Goal: Task Accomplishment & Management: Complete application form

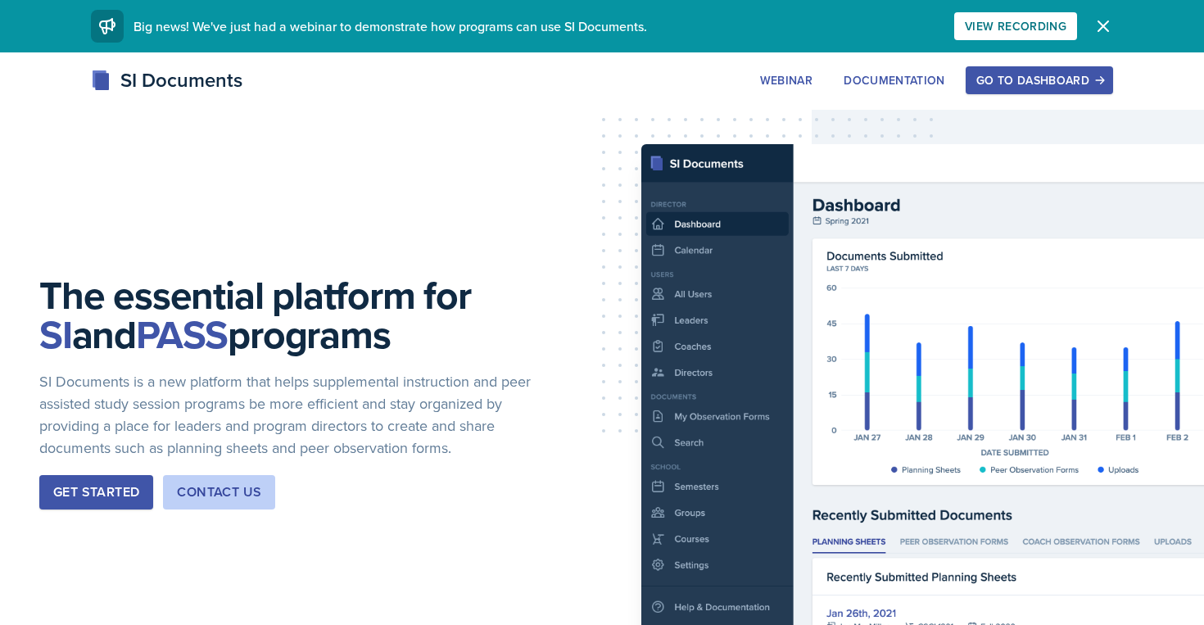
click at [1011, 85] on div "Go to Dashboard" at bounding box center [1039, 80] width 126 height 13
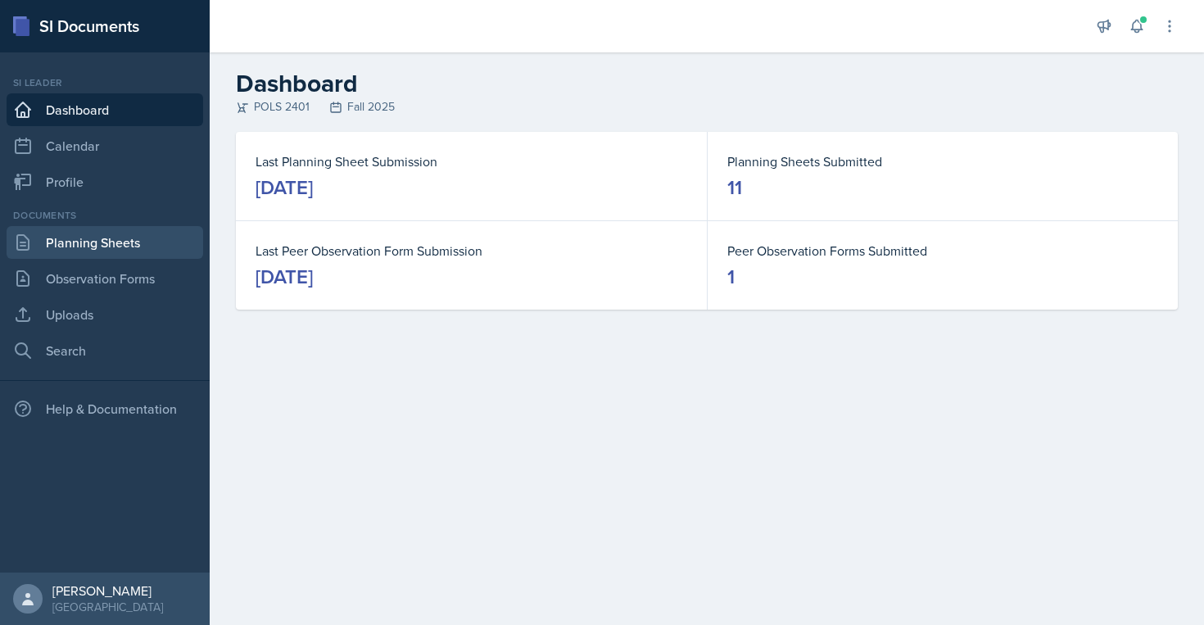
click at [86, 245] on link "Planning Sheets" at bounding box center [105, 242] width 197 height 33
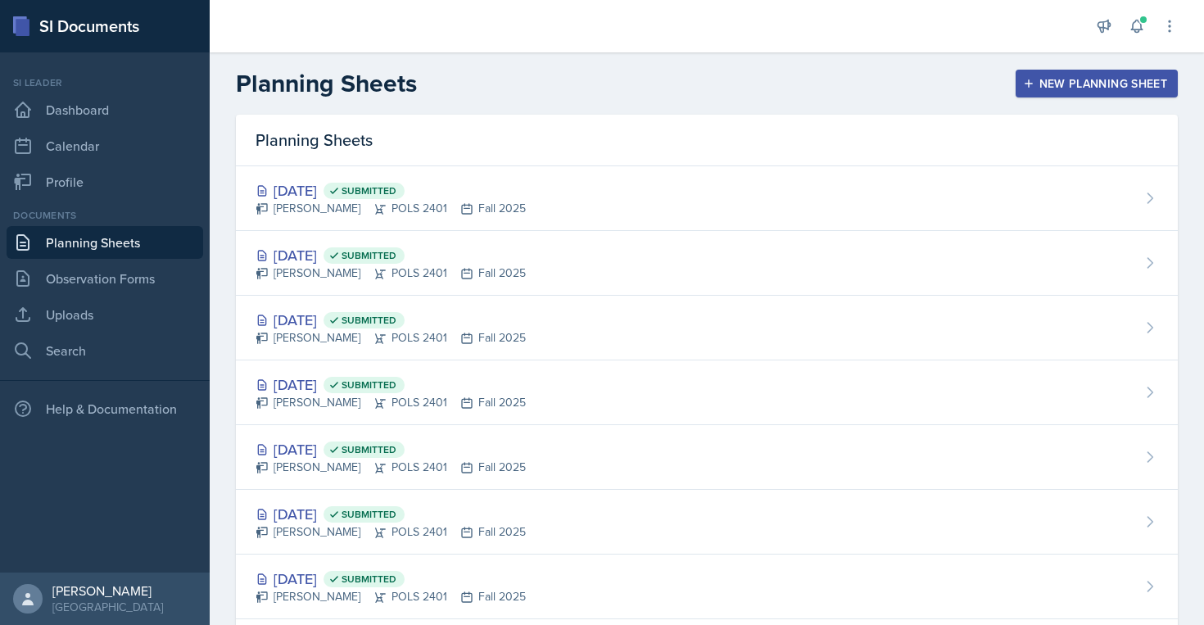
click at [1076, 94] on button "New Planning Sheet" at bounding box center [1097, 84] width 162 height 28
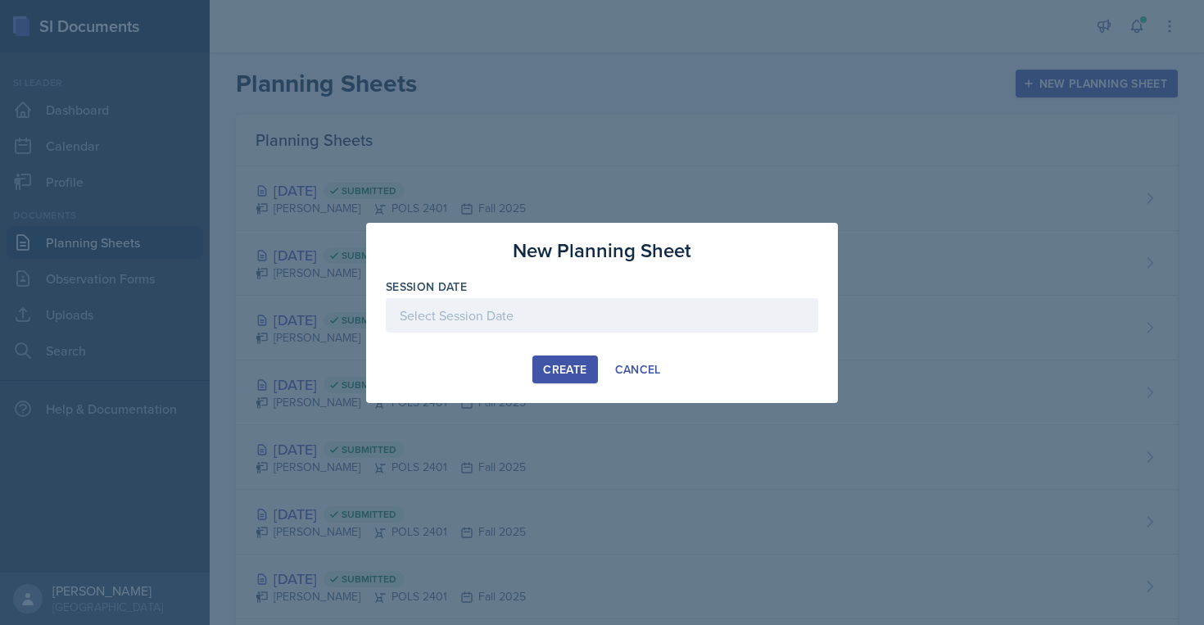
click at [722, 313] on div at bounding box center [602, 315] width 432 height 34
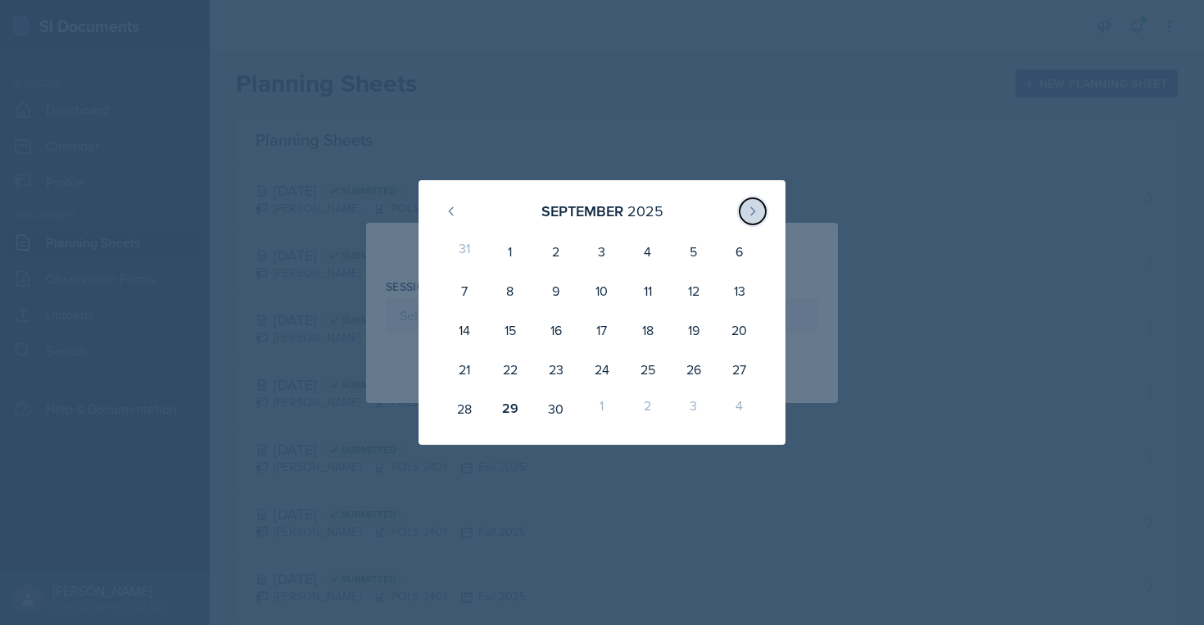
click at [757, 210] on icon at bounding box center [752, 211] width 13 height 13
click at [600, 247] on div "1" at bounding box center [602, 251] width 46 height 39
type input "[DATE]"
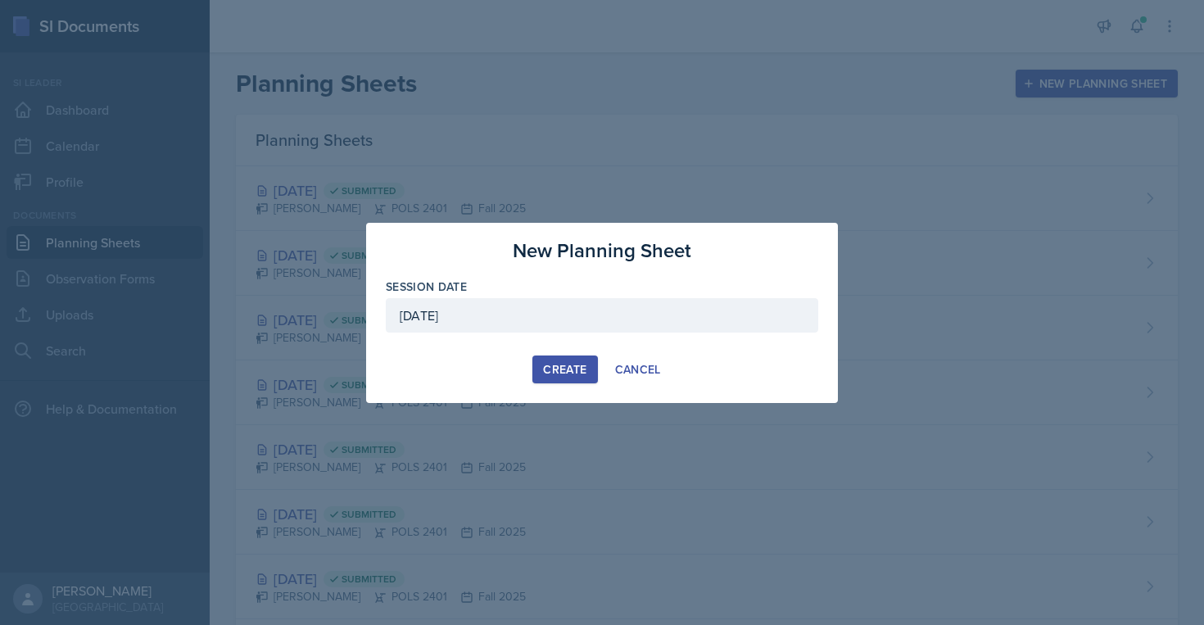
click at [586, 369] on div "Create" at bounding box center [564, 369] width 43 height 13
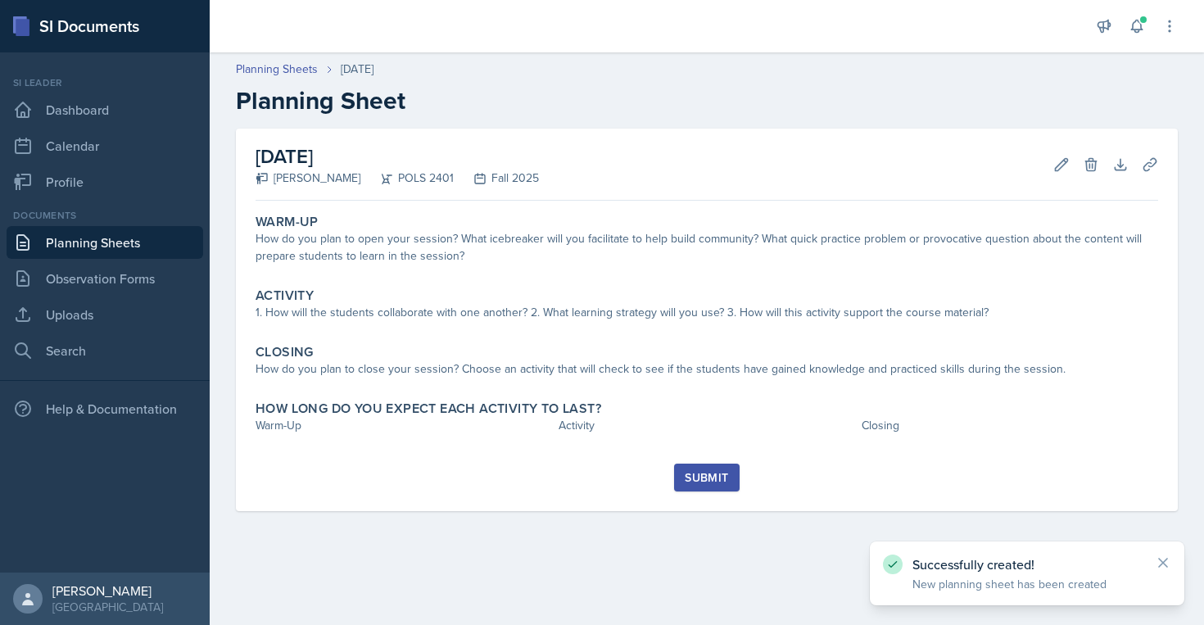
click at [523, 263] on div "How do you plan to open your session? What icebreaker will you facilitate to he…" at bounding box center [707, 247] width 903 height 34
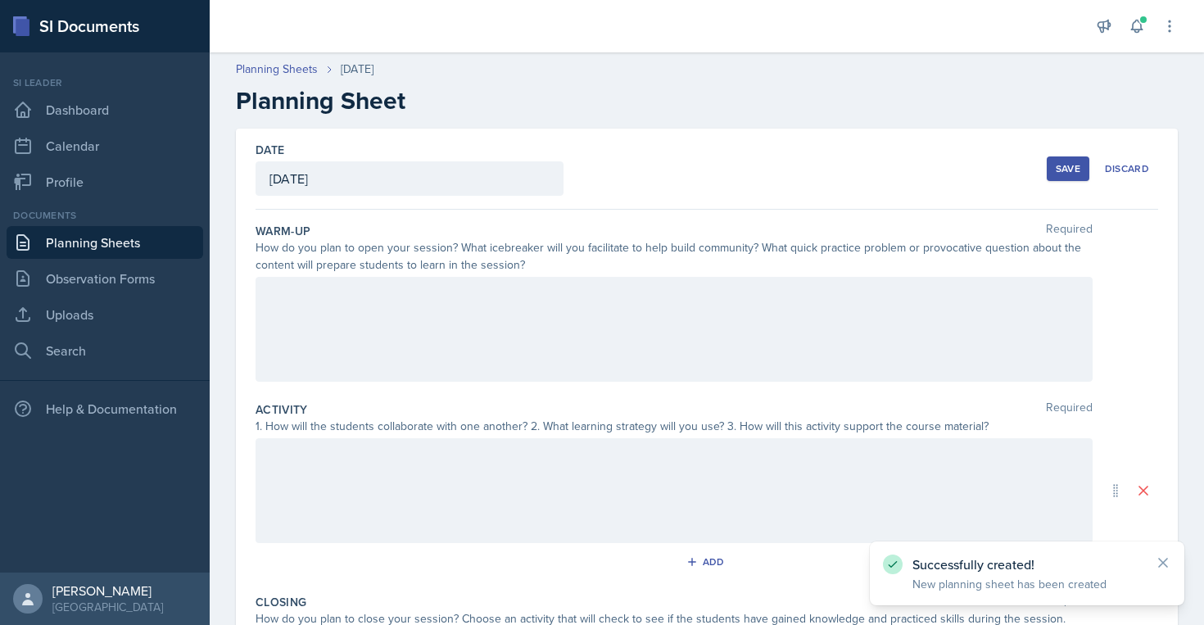
click at [549, 306] on div at bounding box center [674, 329] width 837 height 105
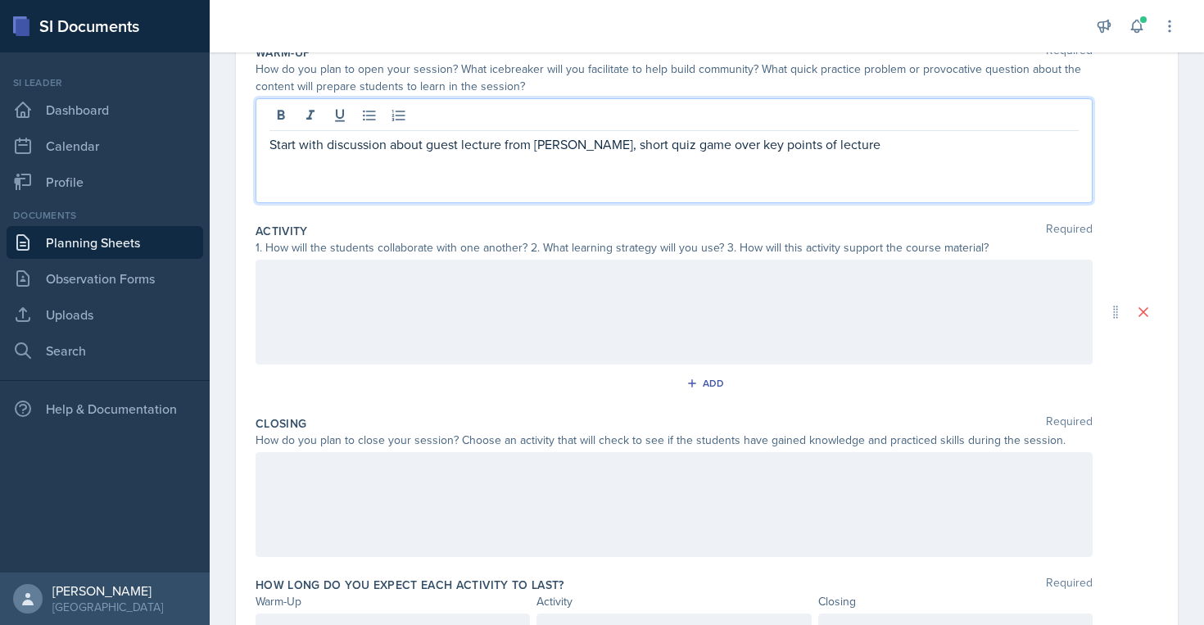
scroll to position [183, 0]
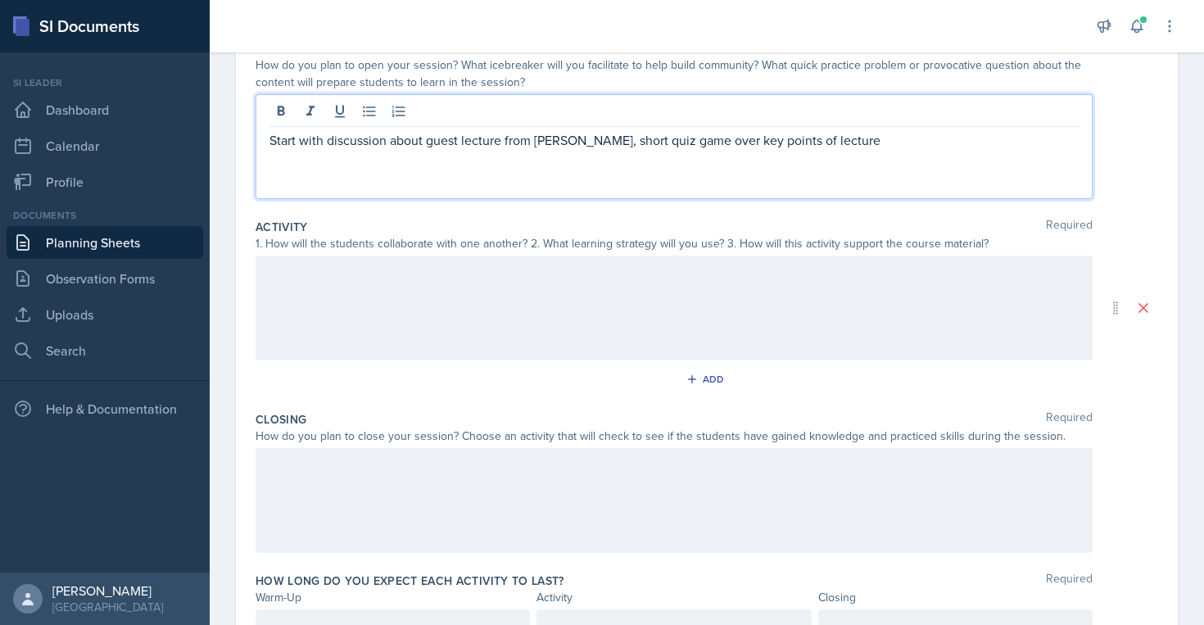
click at [425, 339] on div at bounding box center [674, 308] width 837 height 105
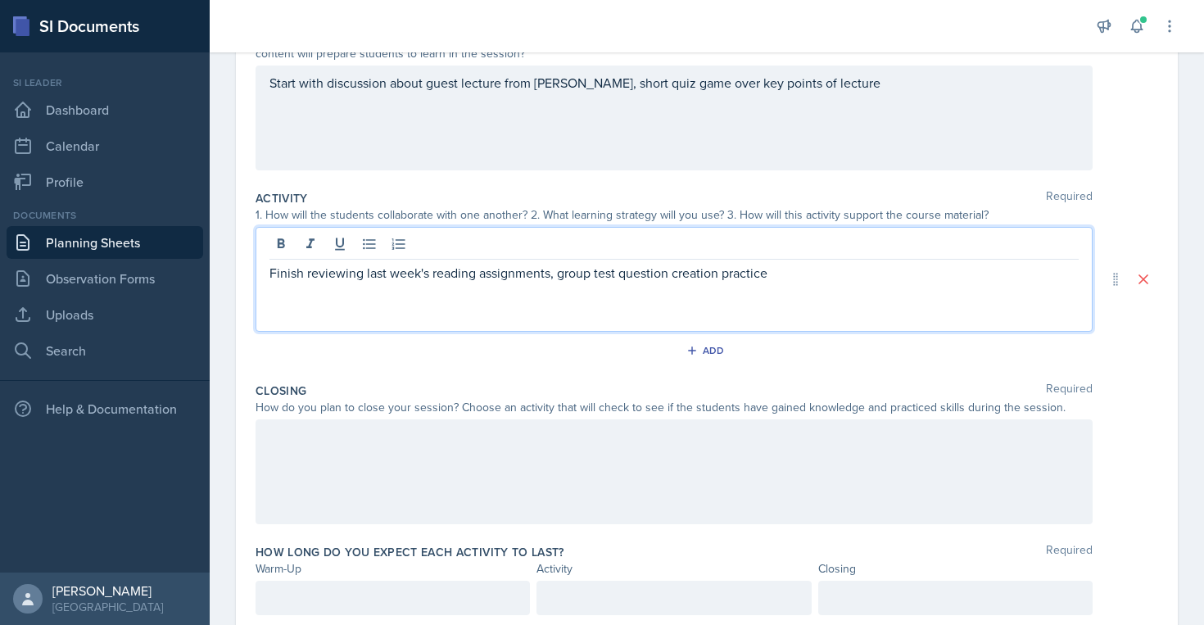
click at [365, 477] on div at bounding box center [674, 471] width 837 height 105
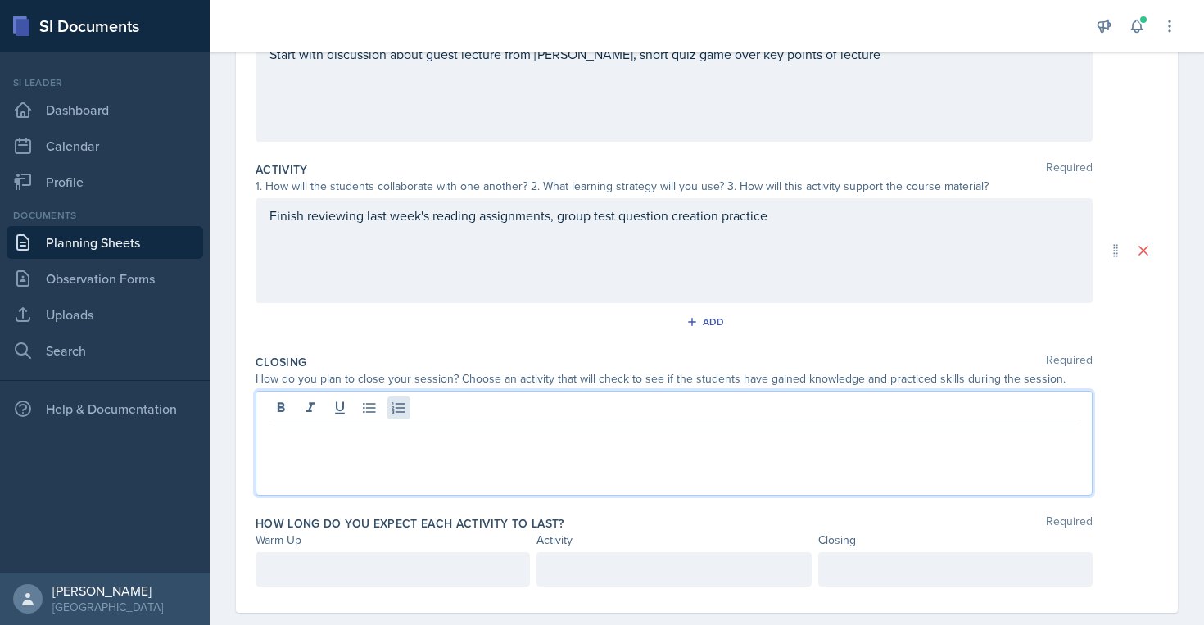
scroll to position [267, 0]
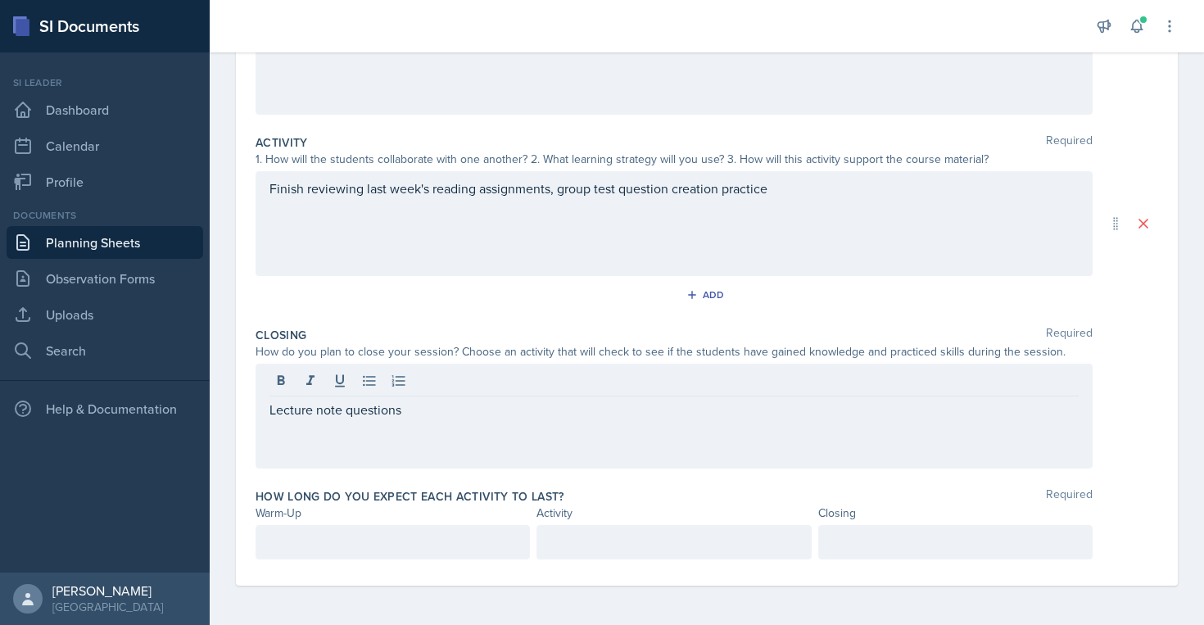
click at [390, 563] on div "How long do you expect each activity to last? Required Warm-Up Activity Closing" at bounding box center [707, 527] width 903 height 91
click at [393, 553] on div at bounding box center [393, 542] width 274 height 34
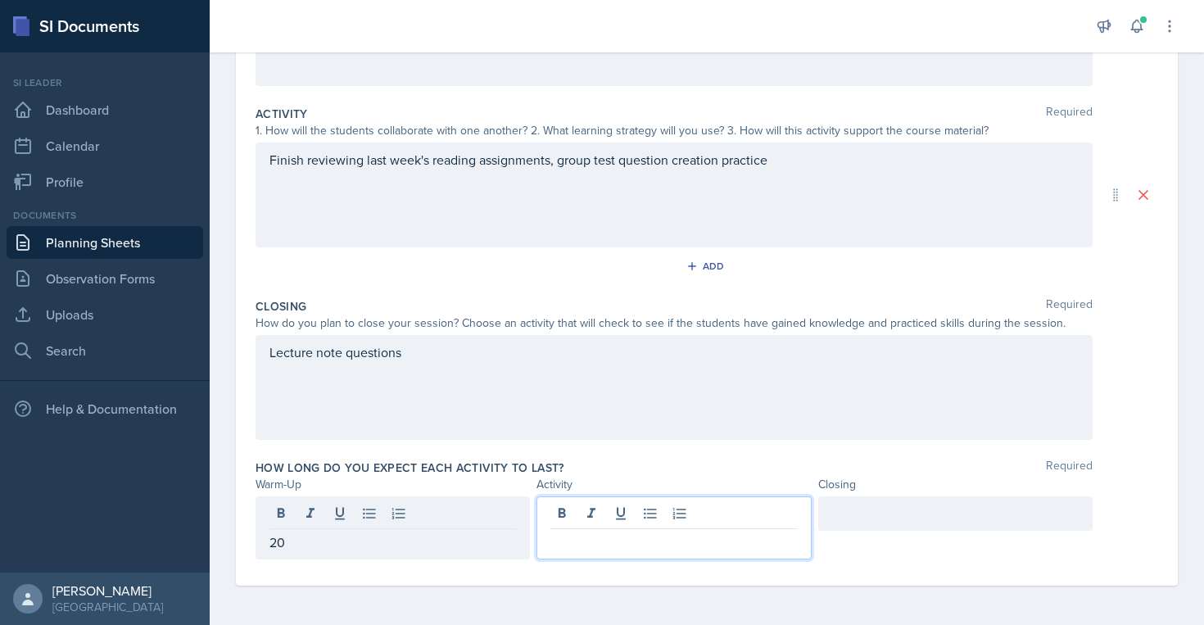
click at [681, 520] on div at bounding box center [673, 527] width 274 height 63
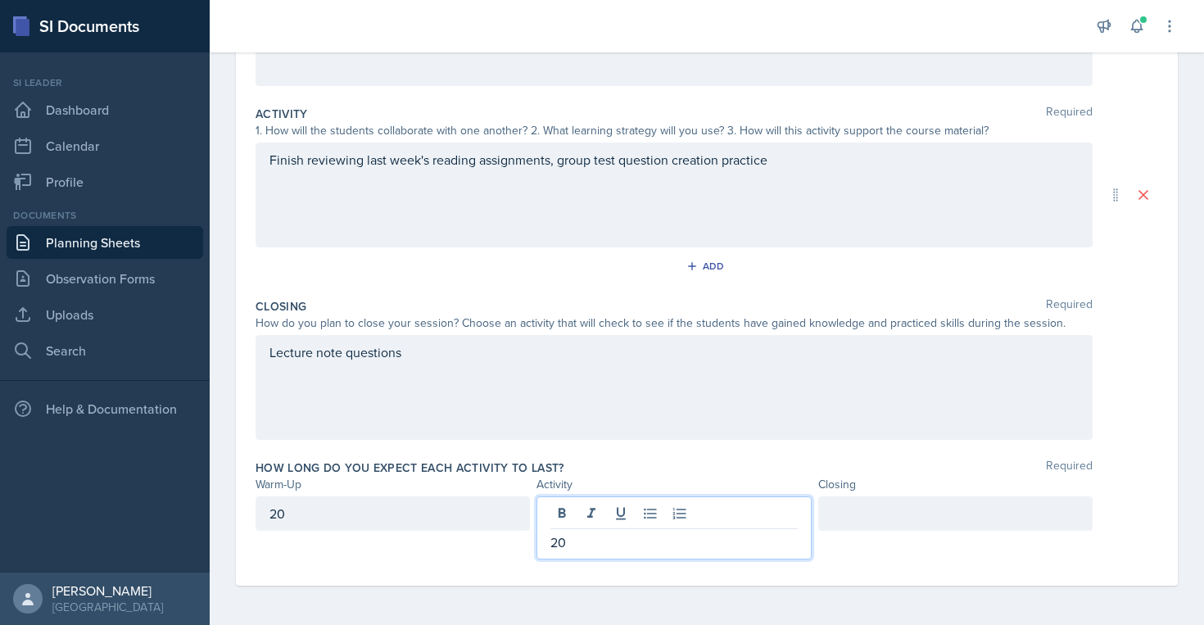
click at [982, 519] on div at bounding box center [955, 513] width 274 height 34
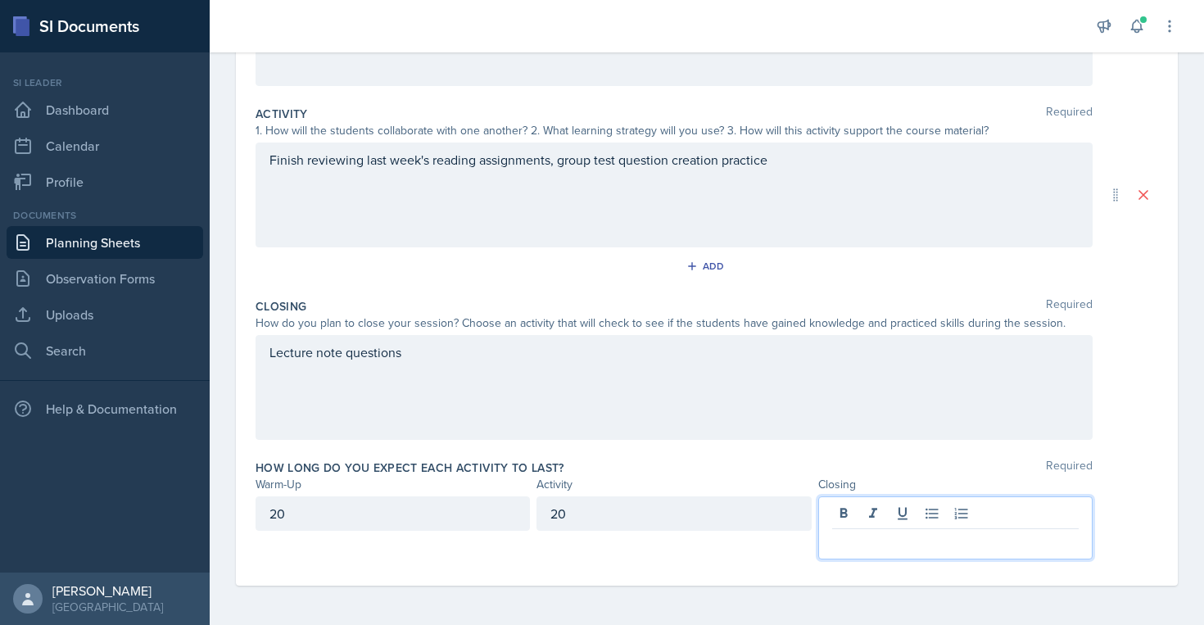
click at [742, 504] on div "20" at bounding box center [673, 513] width 274 height 34
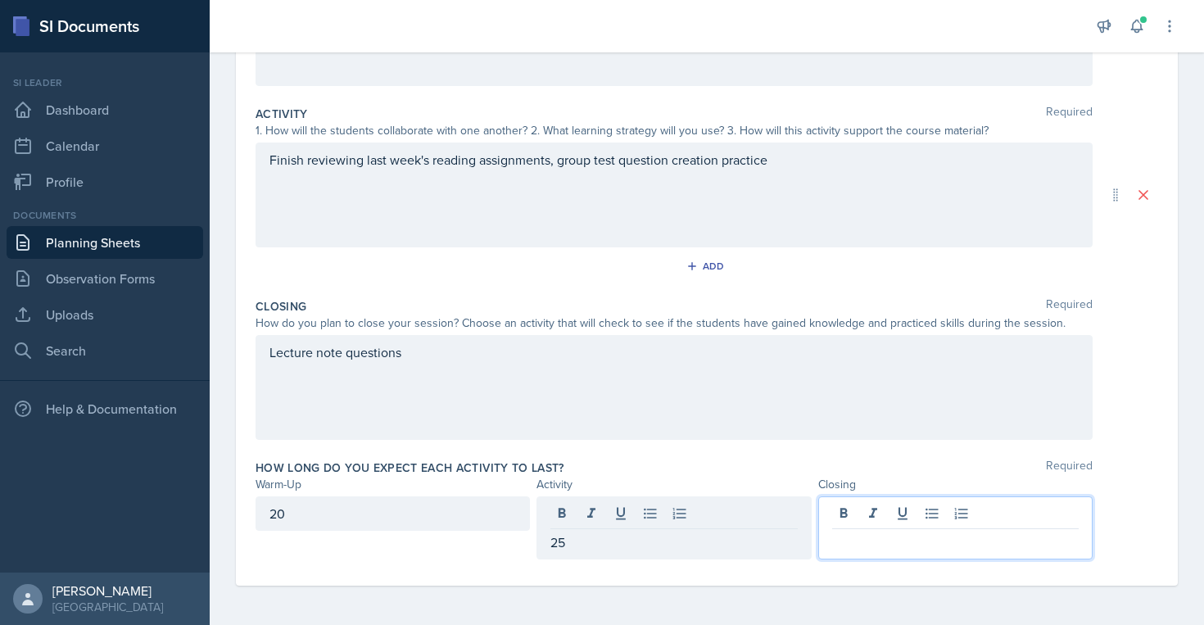
click at [951, 514] on div at bounding box center [955, 527] width 274 height 63
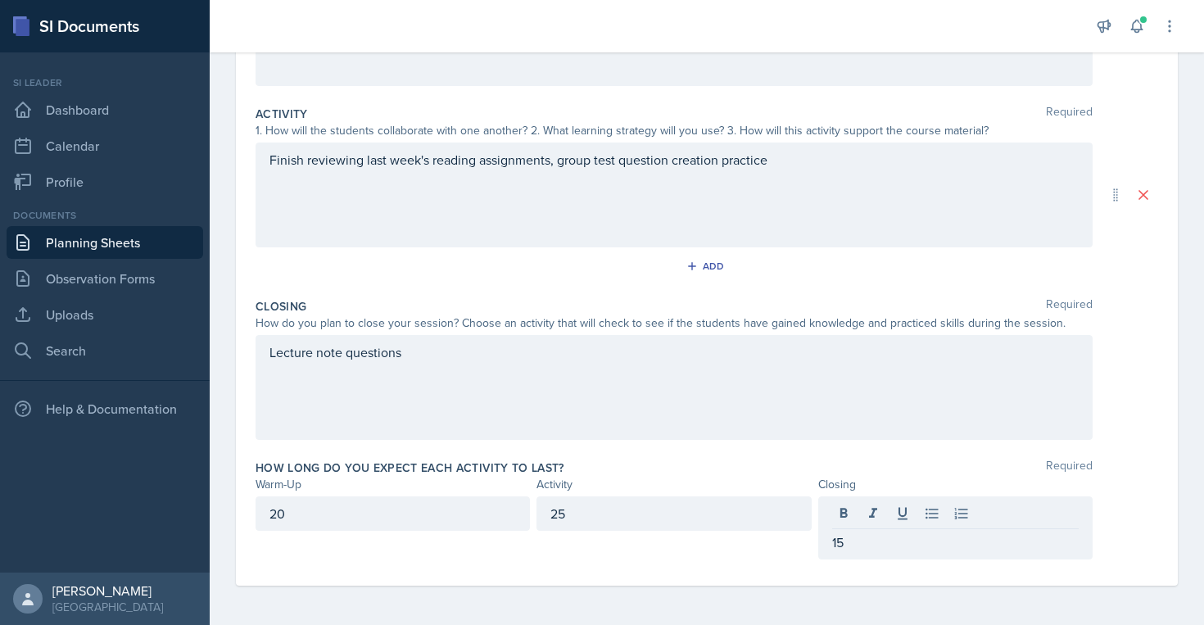
click at [1015, 398] on div "Lecture note questions" at bounding box center [674, 387] width 837 height 105
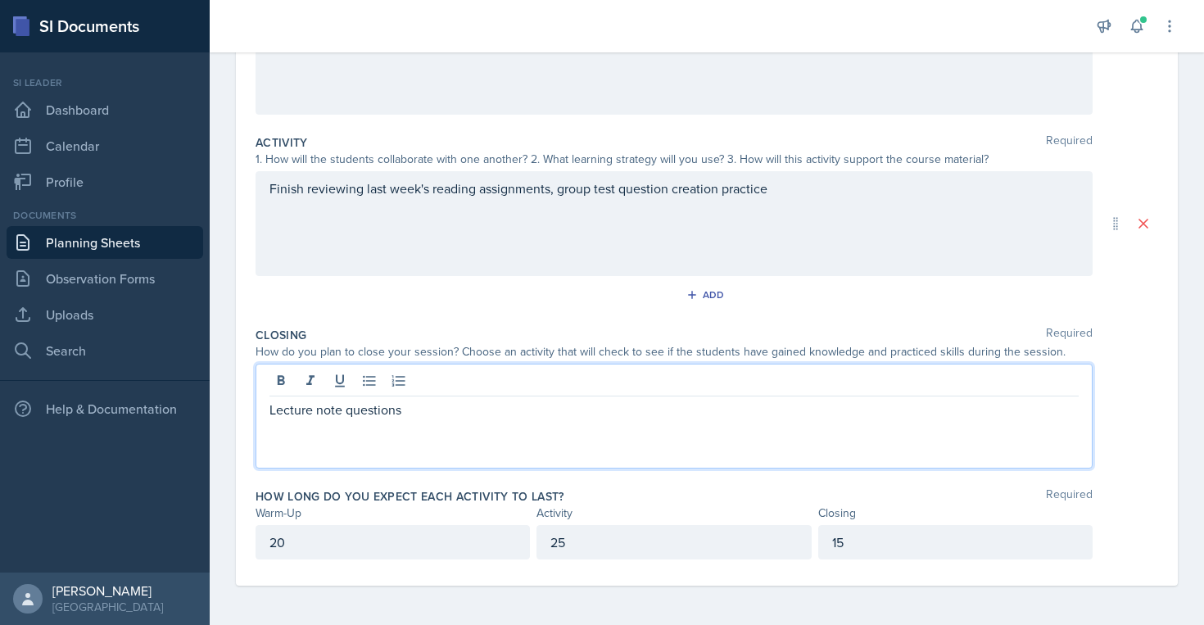
scroll to position [0, 0]
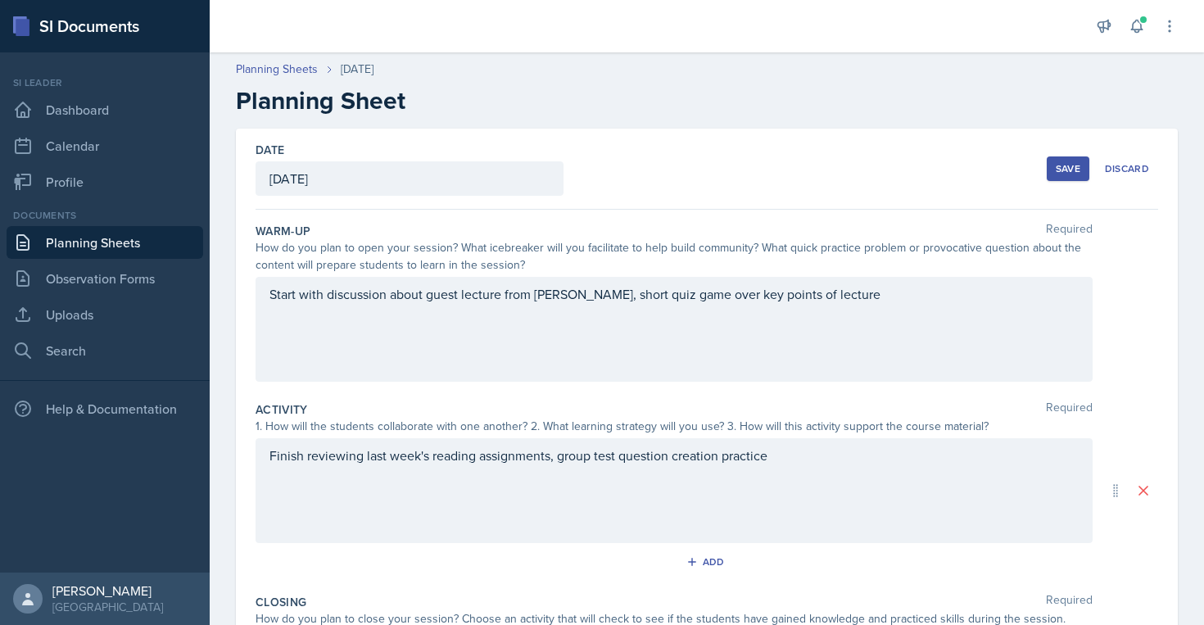
click at [1070, 174] on div "Save" at bounding box center [1068, 168] width 25 height 13
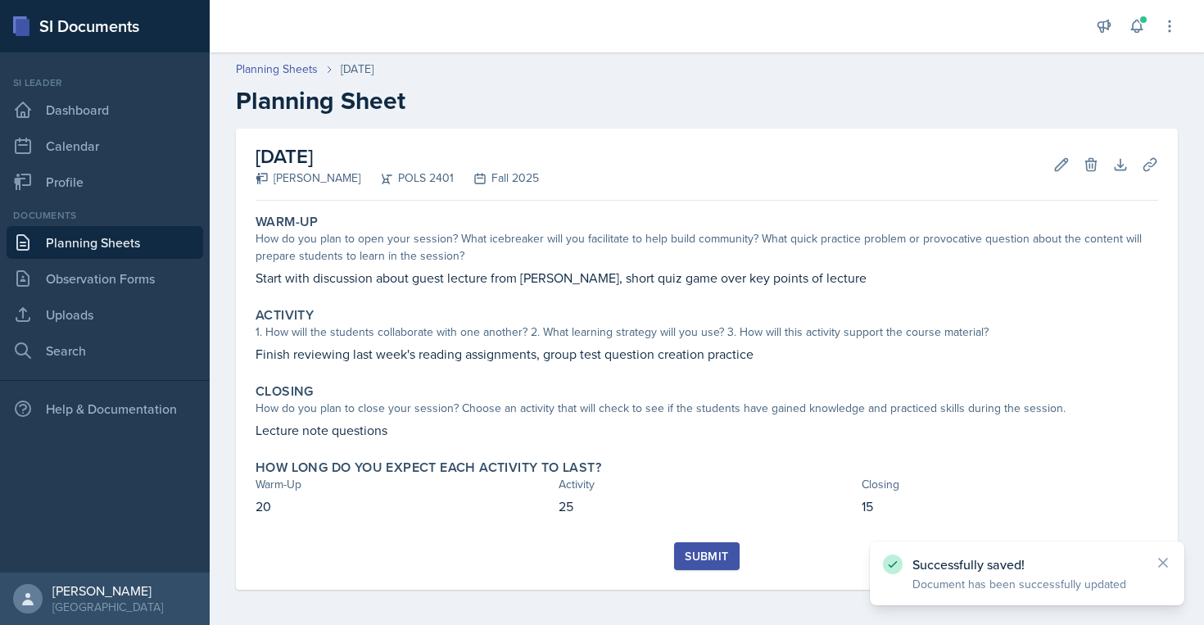
click at [694, 560] on div "Submit" at bounding box center [706, 556] width 43 height 13
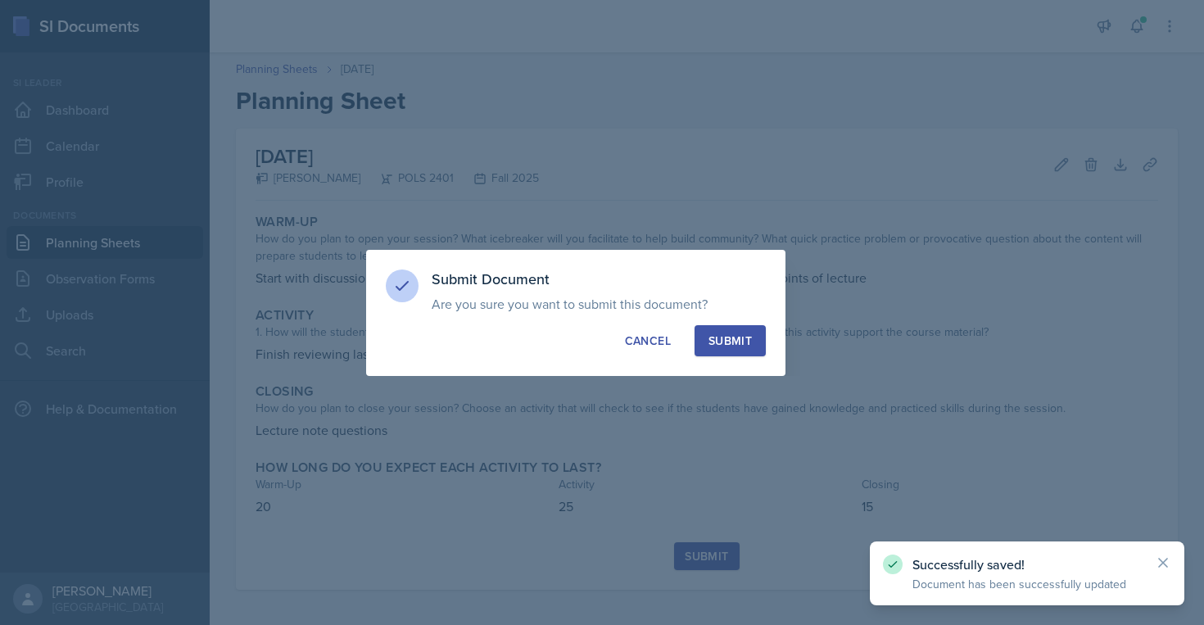
click at [726, 342] on div "Submit" at bounding box center [729, 341] width 43 height 16
